Goal: Task Accomplishment & Management: Use online tool/utility

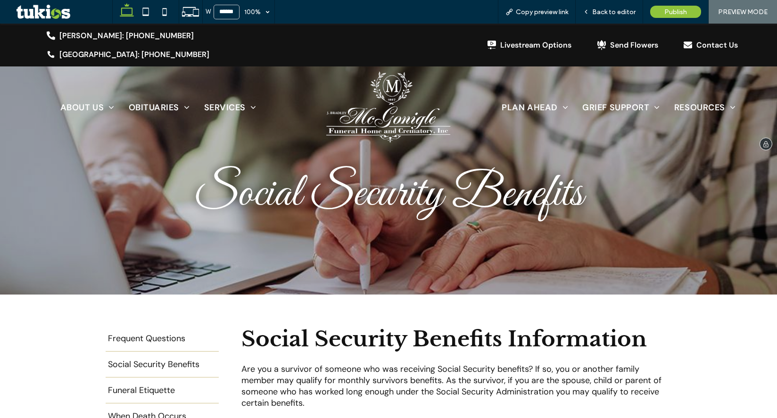
click at [358, 101] on img at bounding box center [388, 107] width 124 height 72
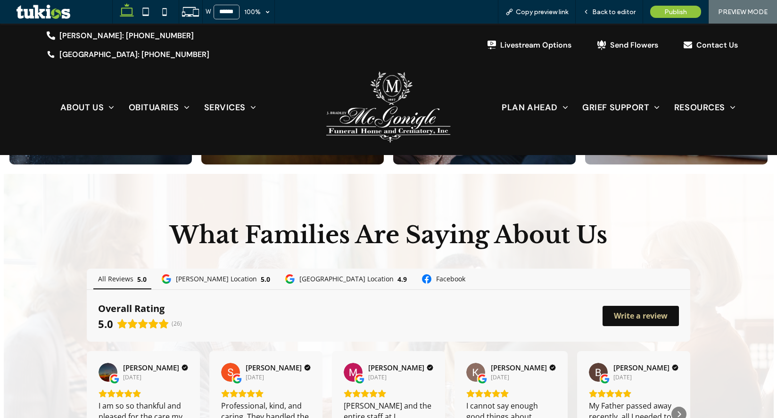
scroll to position [1226, 0]
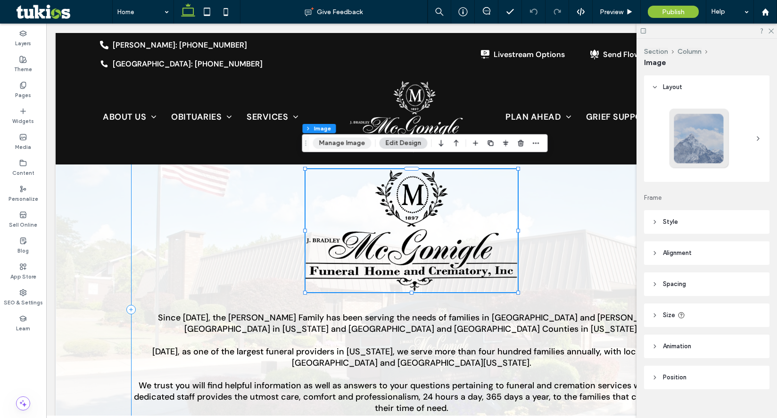
click at [343, 148] on button "Manage Image" at bounding box center [342, 143] width 58 height 11
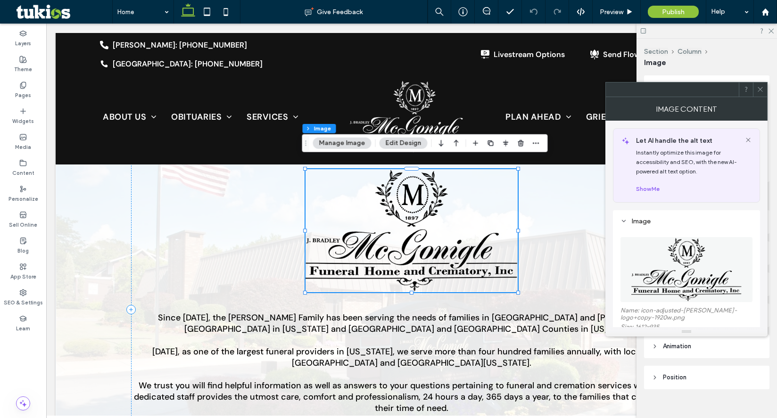
scroll to position [141, 0]
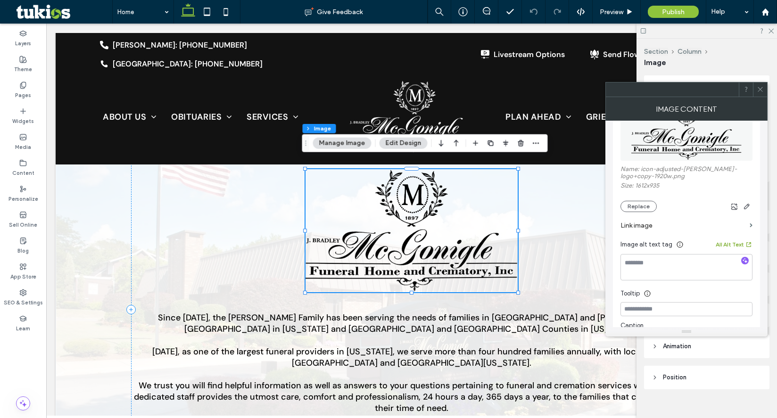
click at [735, 245] on button "All Alt Text" at bounding box center [734, 244] width 37 height 11
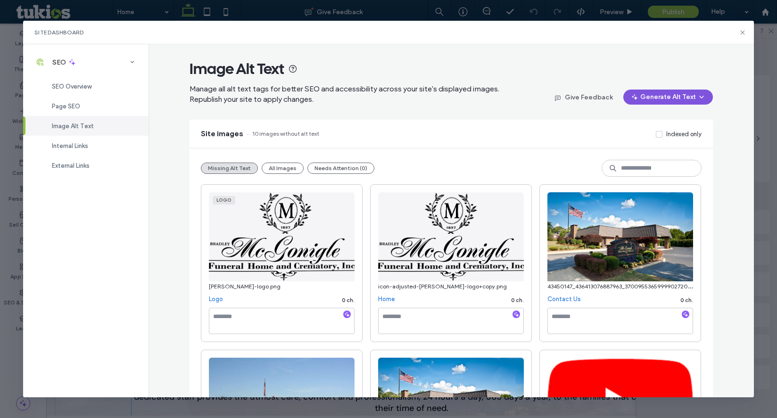
click at [662, 100] on button "Generate Alt Text" at bounding box center [668, 97] width 90 height 15
click at [630, 124] on span "Generate Missing Alt Text Only" at bounding box center [655, 121] width 86 height 9
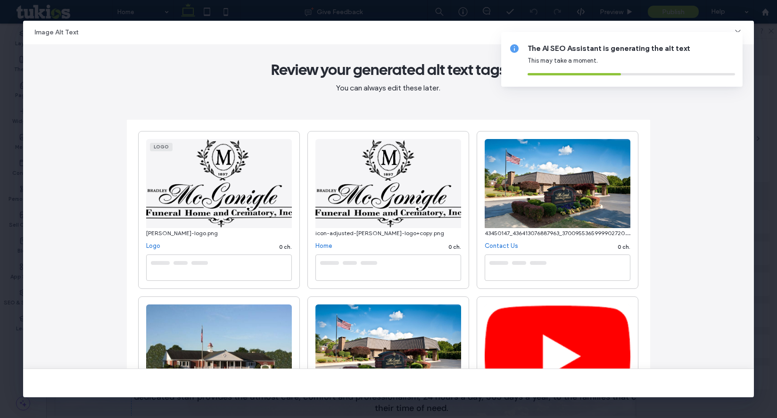
type textarea "**********"
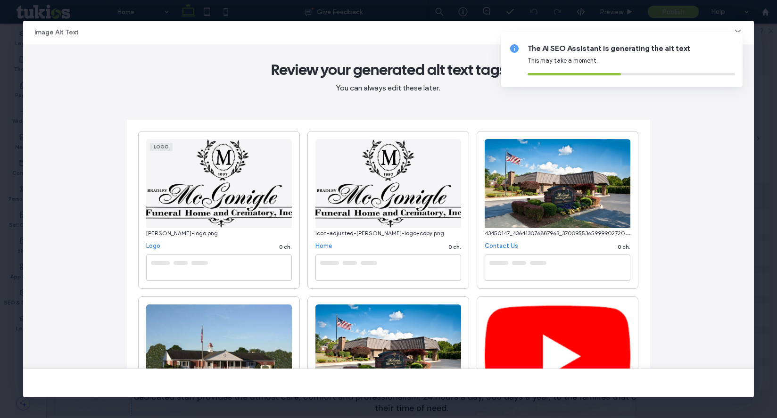
type textarea "**********"
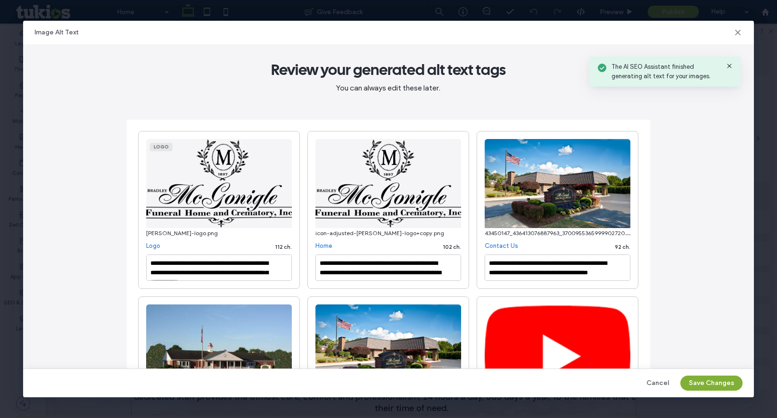
click at [711, 382] on button "Save Changes" at bounding box center [711, 383] width 62 height 15
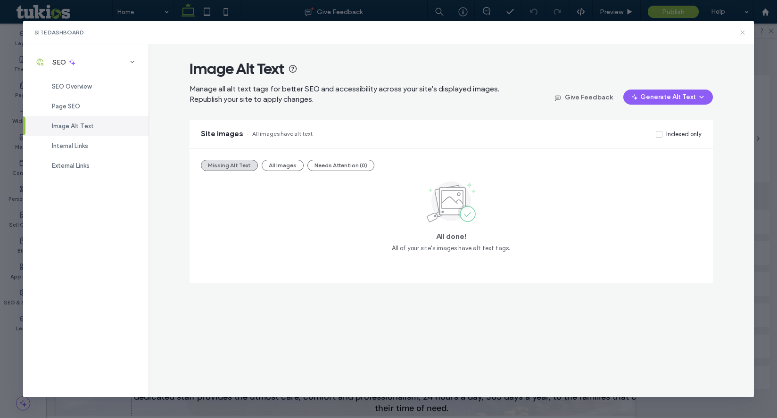
click at [742, 33] on use at bounding box center [742, 32] width 4 height 4
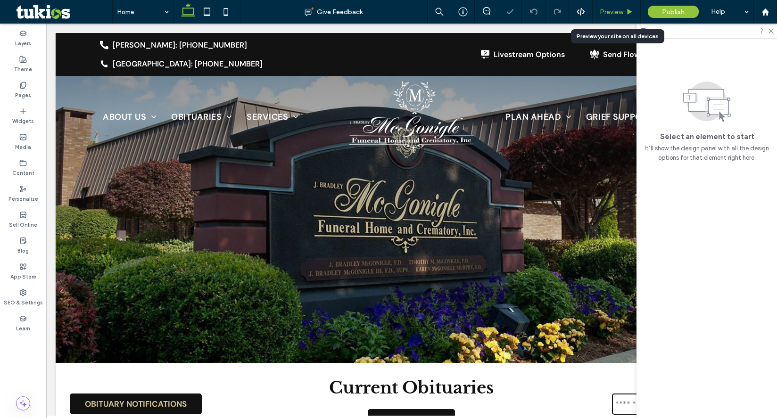
click at [617, 11] on span "Preview" at bounding box center [612, 12] width 24 height 8
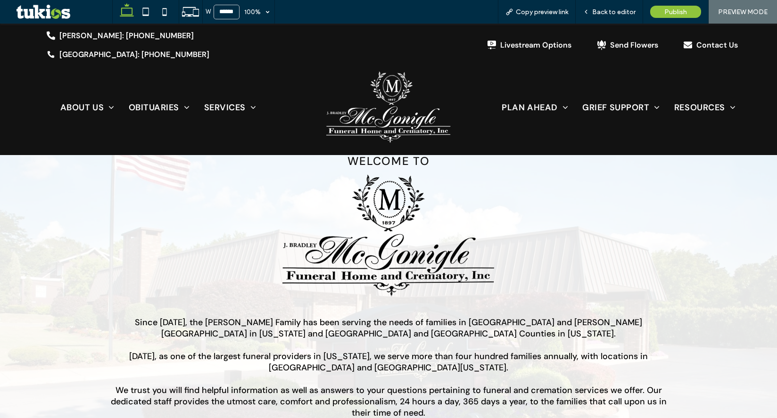
scroll to position [570, 0]
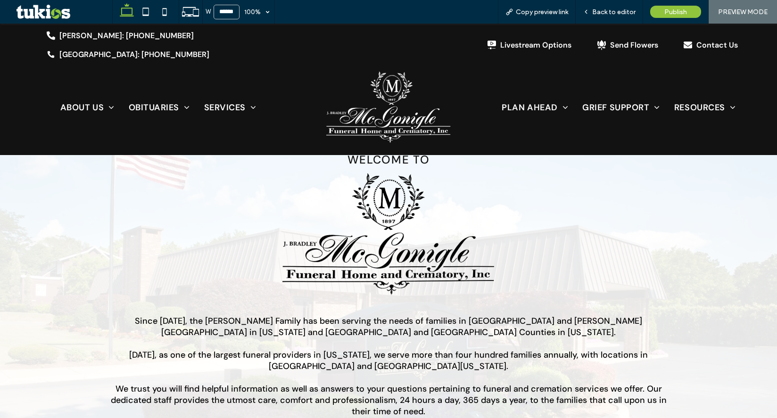
click at [617, 11] on span "Back to editor" at bounding box center [613, 12] width 43 height 8
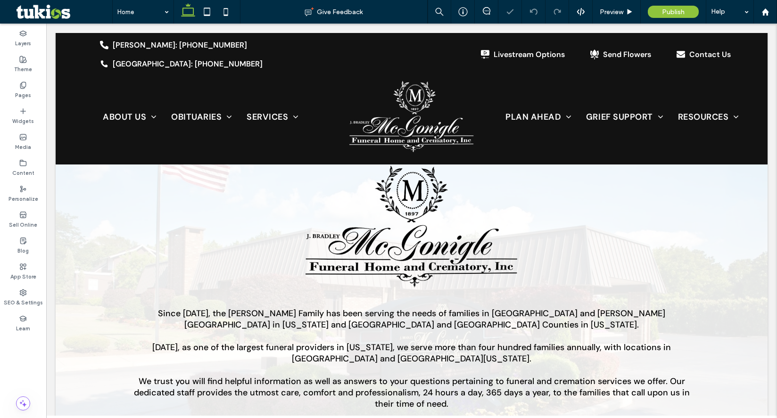
scroll to position [578, 0]
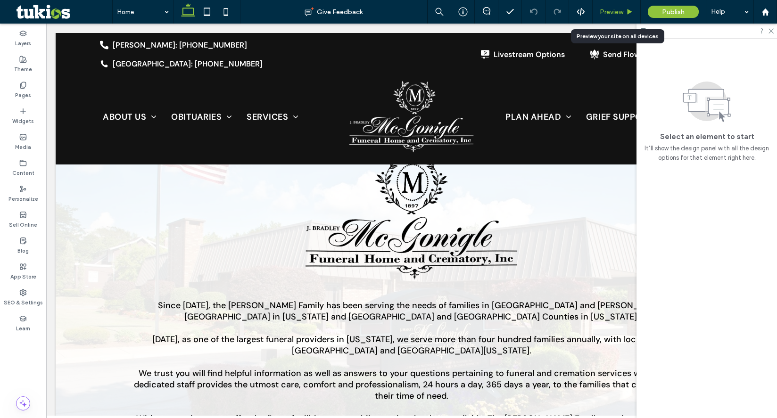
click at [612, 12] on span "Preview" at bounding box center [612, 12] width 24 height 8
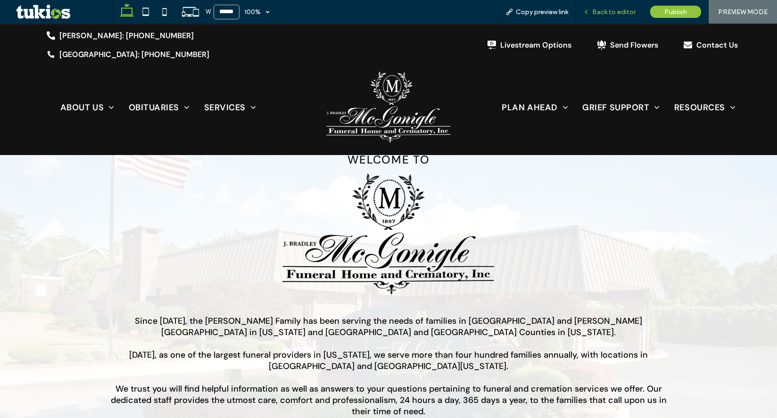
click at [614, 11] on span "Back to editor" at bounding box center [613, 12] width 43 height 8
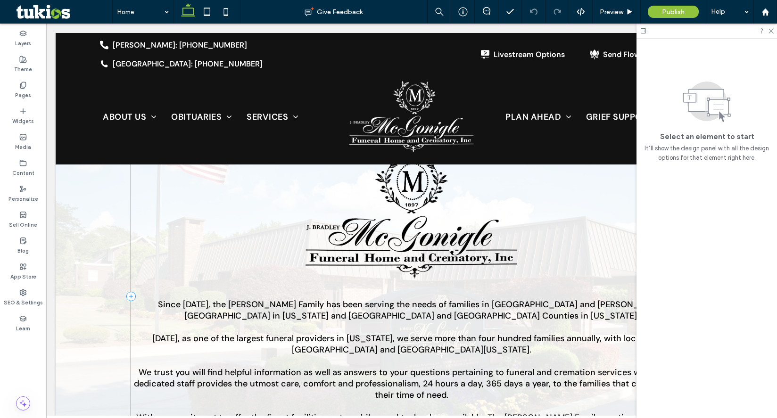
scroll to position [578, 0]
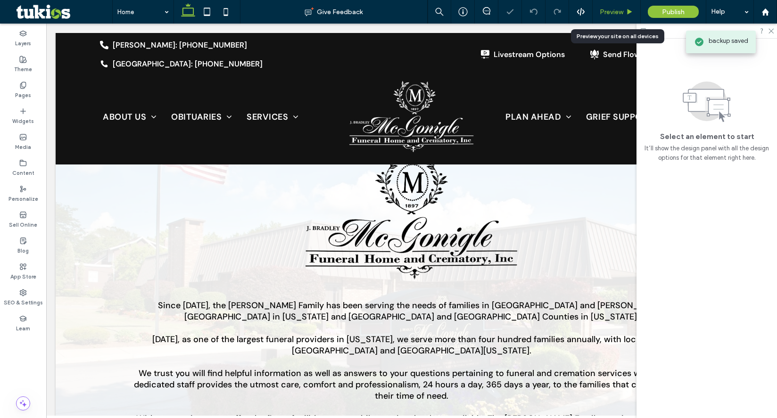
click at [620, 5] on div "Preview" at bounding box center [617, 12] width 48 height 24
click at [624, 9] on div "Preview" at bounding box center [617, 12] width 48 height 8
